Goal: Register for event/course

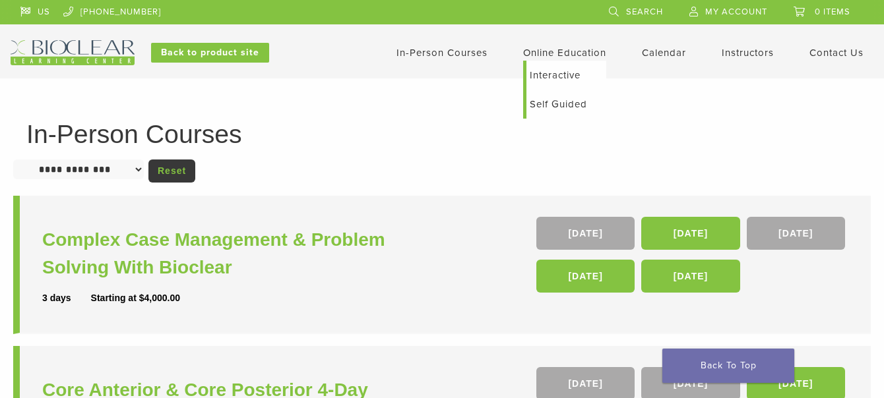
click at [546, 103] on link "Self Guided" at bounding box center [566, 104] width 80 height 29
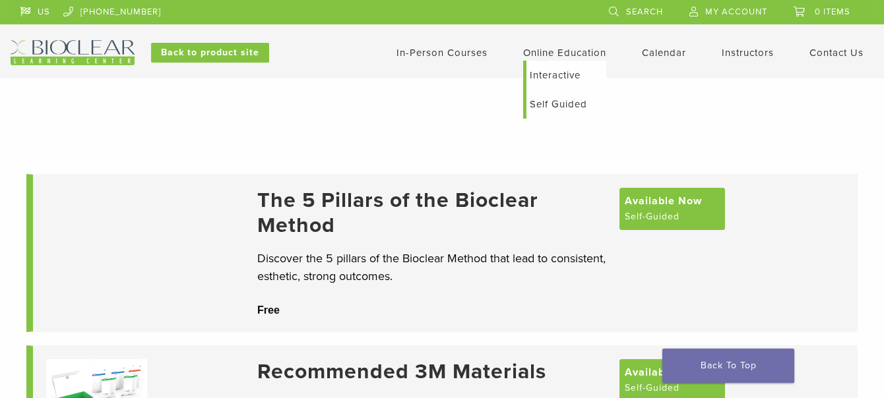
click at [548, 75] on link "Interactive" at bounding box center [566, 75] width 80 height 29
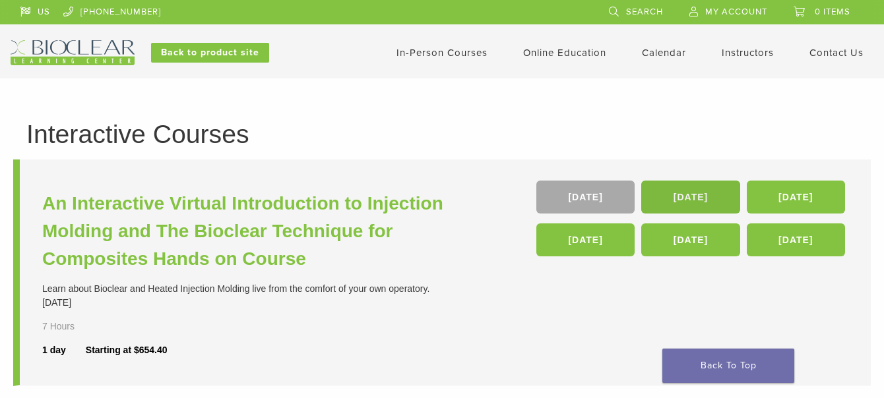
click at [702, 197] on link "[DATE]" at bounding box center [690, 197] width 98 height 33
click at [241, 166] on li "An Interactive Virtual Introduction to Injection Molding and The Bioclear Techn…" at bounding box center [442, 273] width 858 height 227
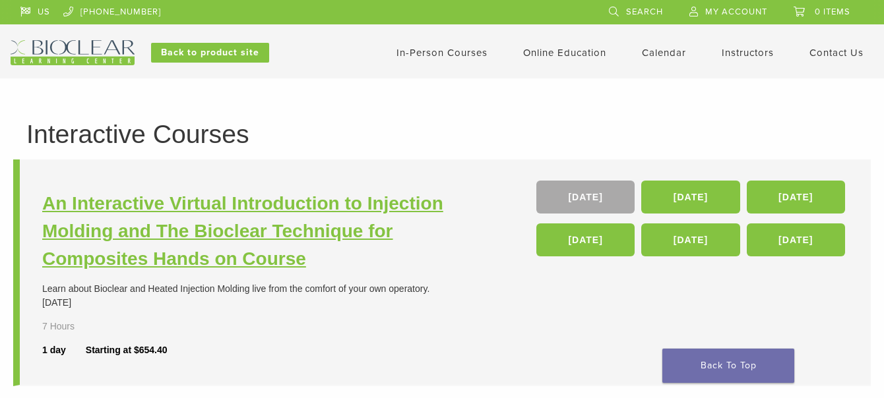
click at [241, 222] on h3 "An Interactive Virtual Introduction to Injection Molding and The Bioclear Techn…" at bounding box center [243, 231] width 403 height 83
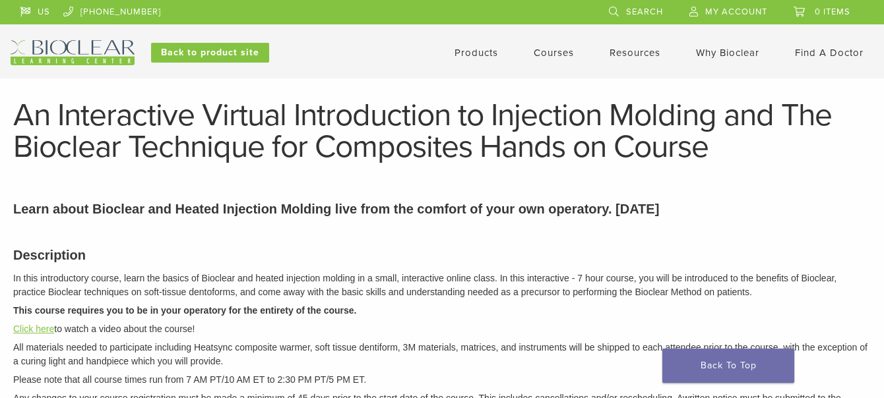
click at [44, 331] on link "Click here" at bounding box center [33, 329] width 41 height 11
click at [559, 49] on link "Courses" at bounding box center [554, 53] width 40 height 12
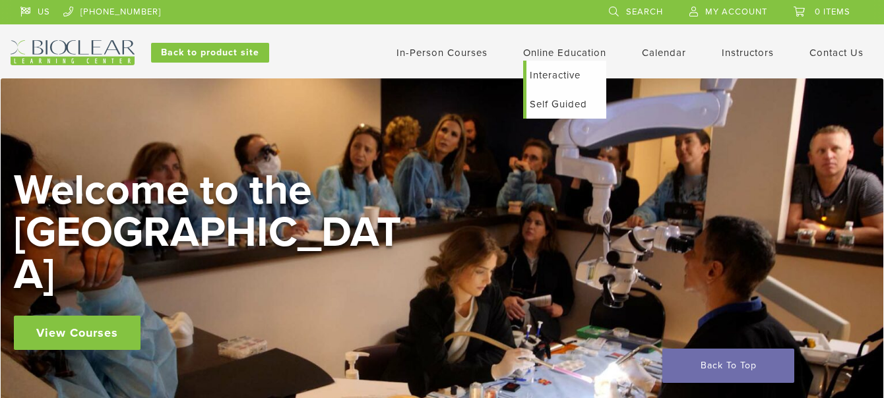
click at [545, 75] on link "Interactive" at bounding box center [566, 75] width 80 height 29
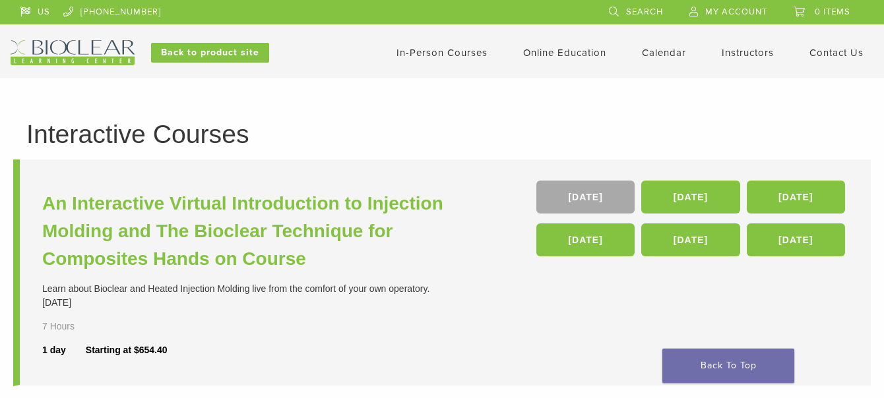
click at [418, 58] on link "In-Person Courses" at bounding box center [442, 53] width 91 height 12
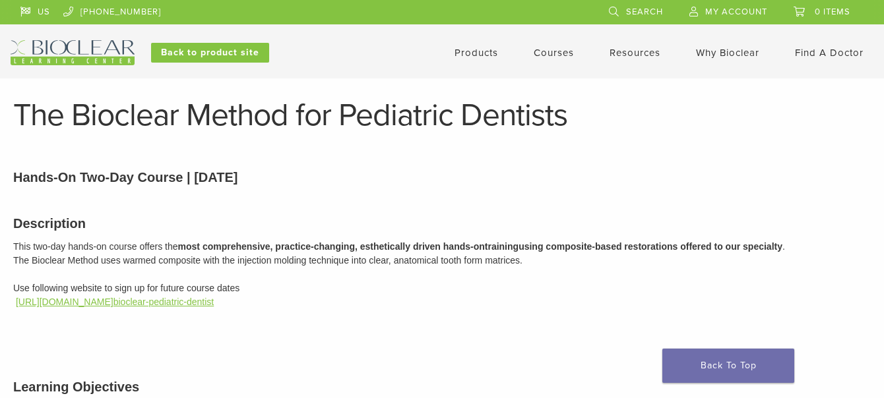
click at [145, 298] on link "[URL][DOMAIN_NAME] bioclear-pediatric-dentist" at bounding box center [115, 302] width 198 height 11
